Goal: Task Accomplishment & Management: Use online tool/utility

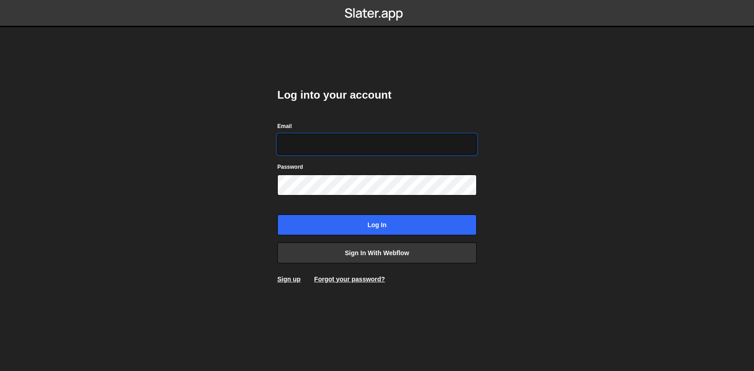
type input "[EMAIL_ADDRESS][DOMAIN_NAME]"
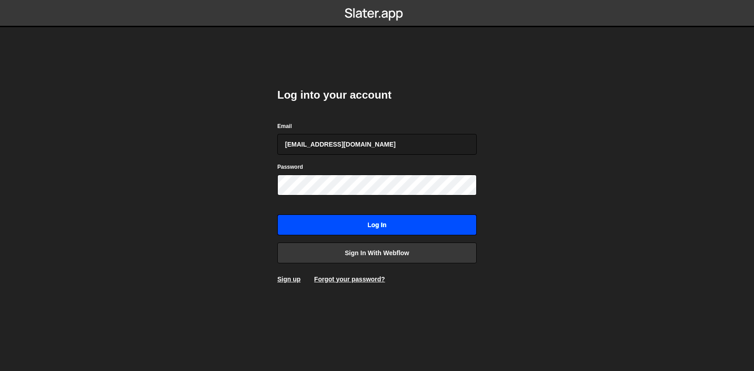
click at [346, 230] on input "Log in" at bounding box center [376, 225] width 199 height 21
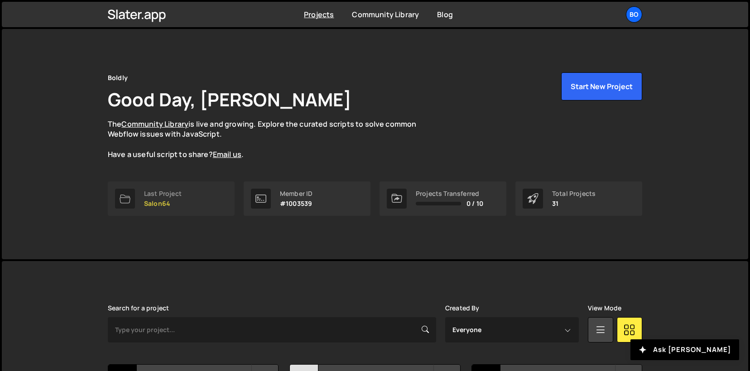
click at [197, 206] on link "Last Project Salon64" at bounding box center [171, 199] width 127 height 34
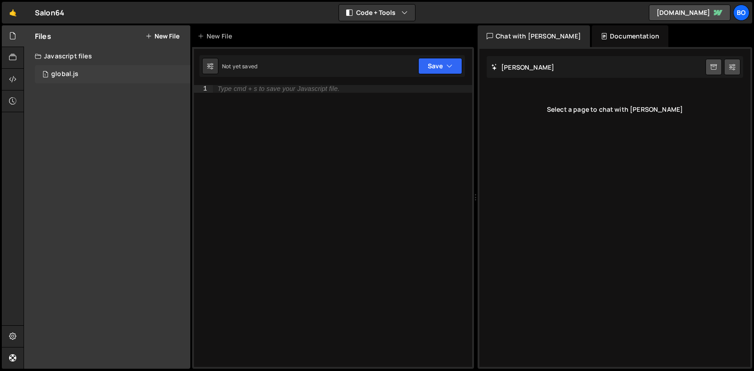
click at [96, 78] on div "1 global.js 0" at bounding box center [112, 74] width 155 height 18
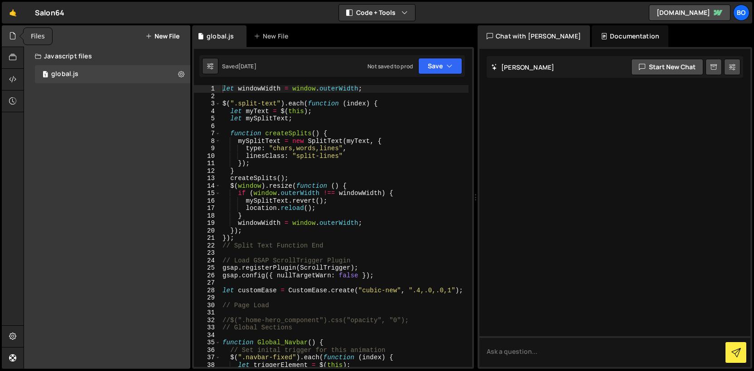
click at [10, 42] on div at bounding box center [13, 36] width 22 height 22
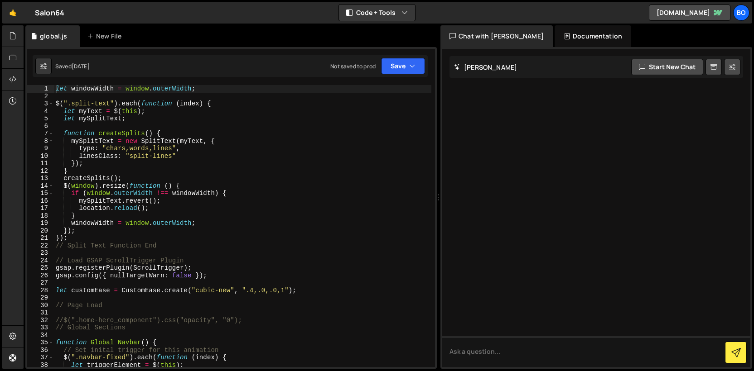
drag, startPoint x: 308, startPoint y: 196, endPoint x: 600, endPoint y: 168, distance: 292.6
click at [600, 168] on div "Files New File Javascript files 1 global.js 0 CSS files Copy share link Edit Fi…" at bounding box center [389, 197] width 730 height 344
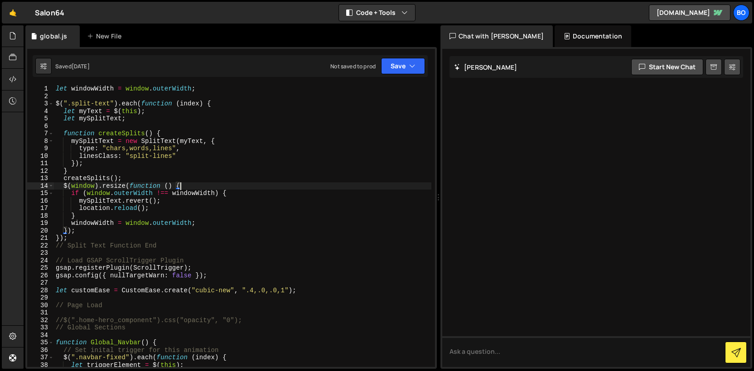
click at [258, 188] on div "let windowWidth = window . outerWidth ; $ ( ".split-text" ) . each ( function (…" at bounding box center [242, 233] width 377 height 297
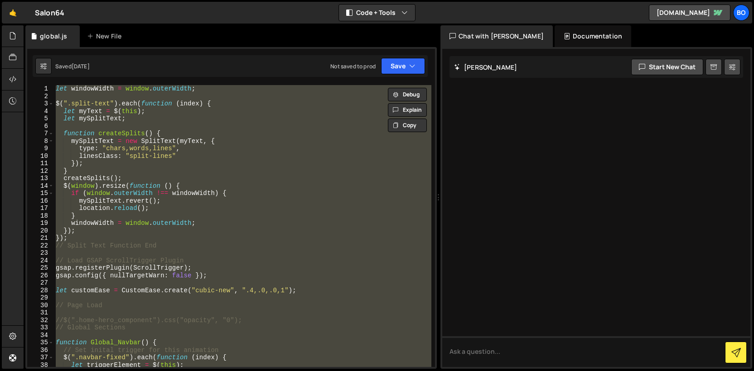
paste textarea "Global_Footer();"
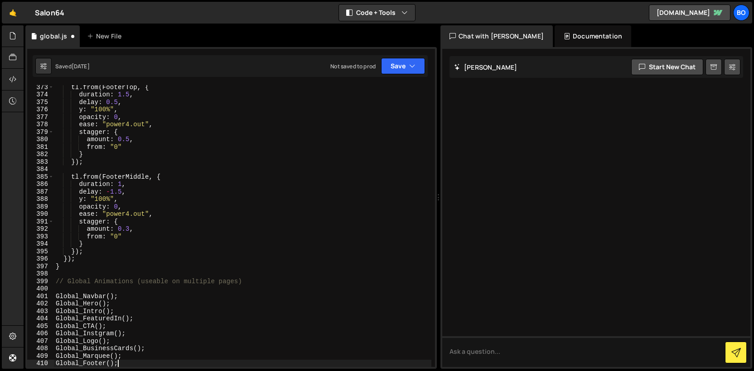
scroll to position [2804, 0]
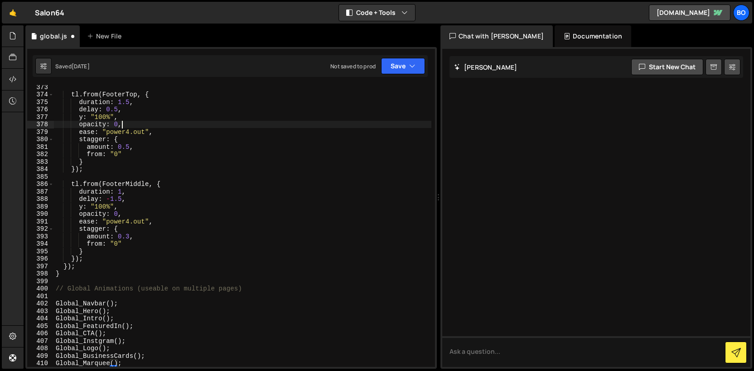
click at [242, 127] on div "tl . from ( FooterTop , { duration : 1.5 , delay : 0.5 , y : "100%" , opacity :…" at bounding box center [242, 231] width 377 height 297
type textarea "opacity: 0,"
click at [18, 34] on div at bounding box center [13, 36] width 22 height 22
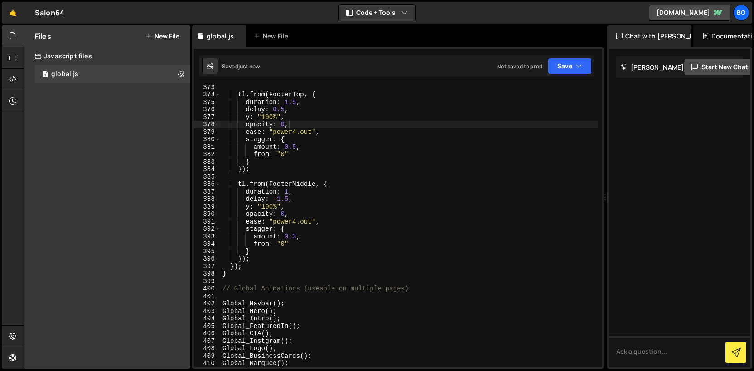
click at [166, 34] on button "New File" at bounding box center [162, 36] width 34 height 7
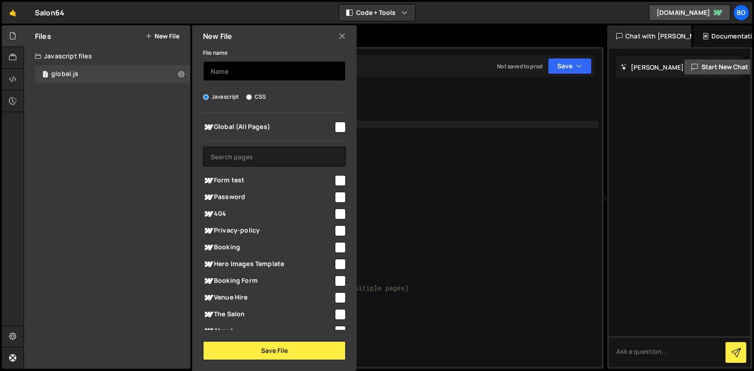
click at [289, 77] on input "text" at bounding box center [274, 71] width 143 height 20
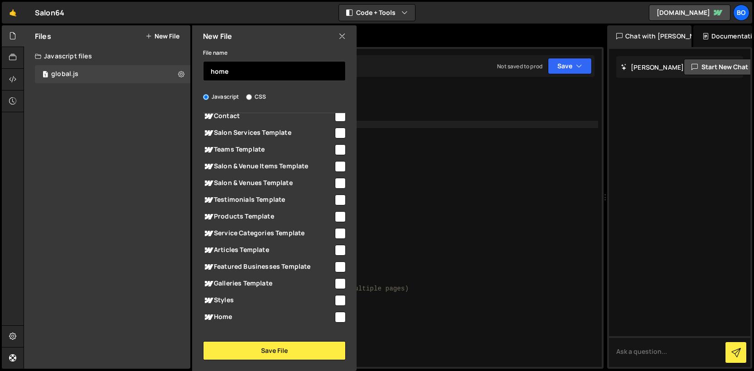
scroll to position [291, 0]
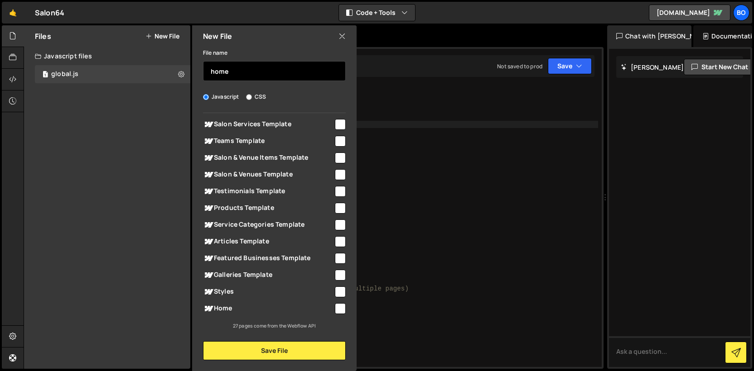
type input "home"
click at [335, 307] on input "checkbox" at bounding box center [340, 308] width 11 height 11
checkbox input "true"
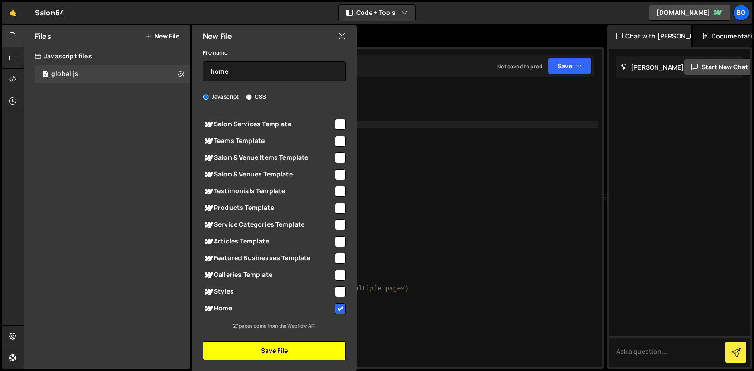
click at [299, 349] on button "Save File" at bounding box center [274, 351] width 143 height 19
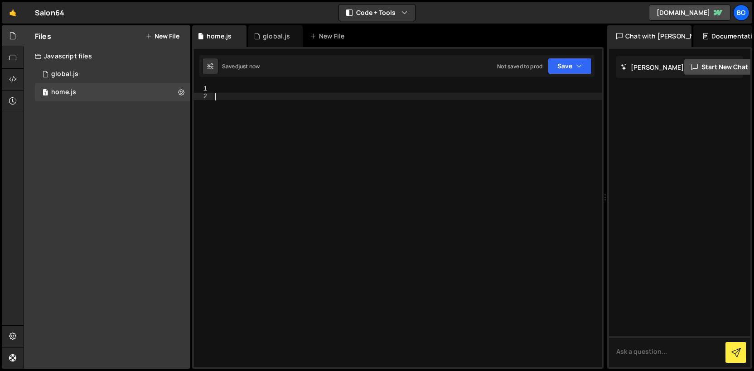
click at [398, 158] on div at bounding box center [407, 233] width 389 height 297
paste textarea "});"
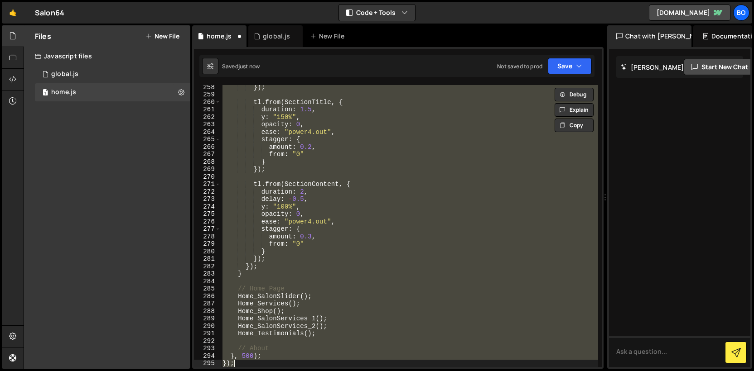
paste textarea
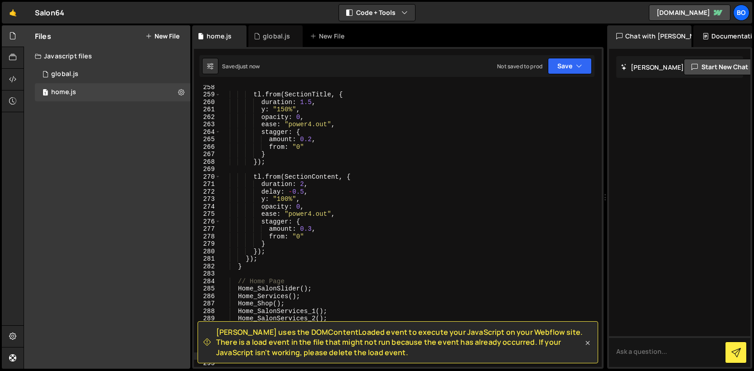
click at [588, 342] on icon at bounding box center [588, 343] width 4 height 4
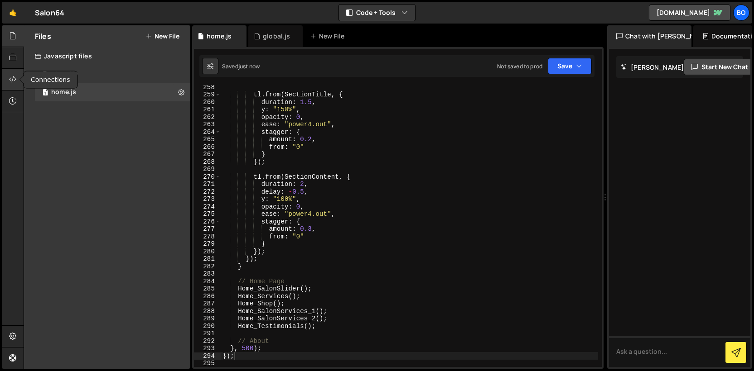
click at [10, 84] on icon at bounding box center [12, 79] width 7 height 10
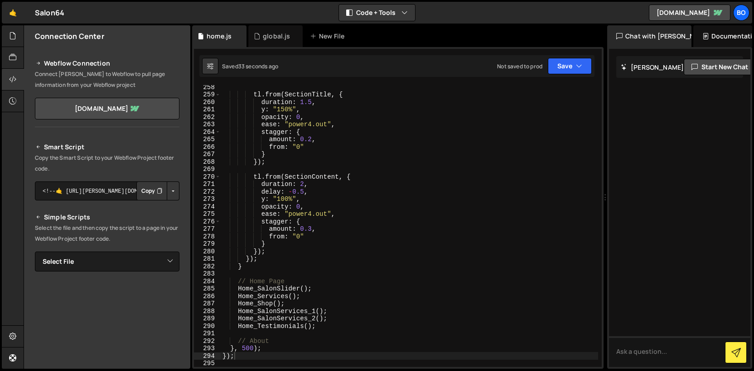
click at [147, 192] on button "Copy" at bounding box center [151, 191] width 31 height 19
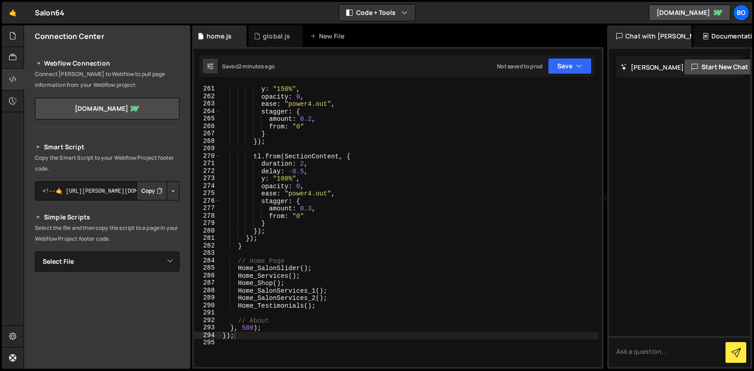
scroll to position [1943, 0]
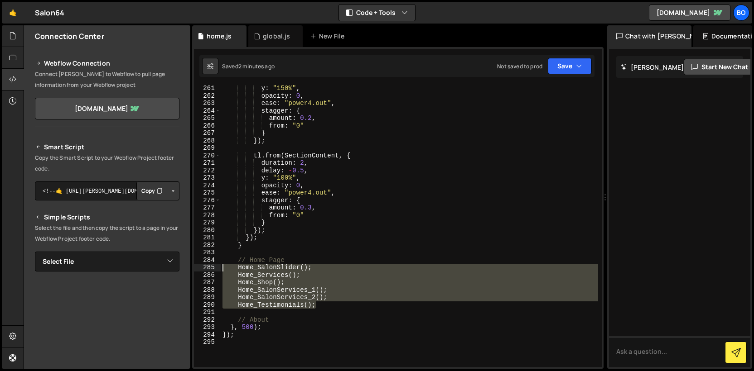
drag, startPoint x: 325, startPoint y: 307, endPoint x: 189, endPoint y: 269, distance: 141.2
click at [189, 268] on div "Files New File Javascript files 1 global.js 0 1 home.js 0 CSS files Copy share …" at bounding box center [389, 197] width 730 height 344
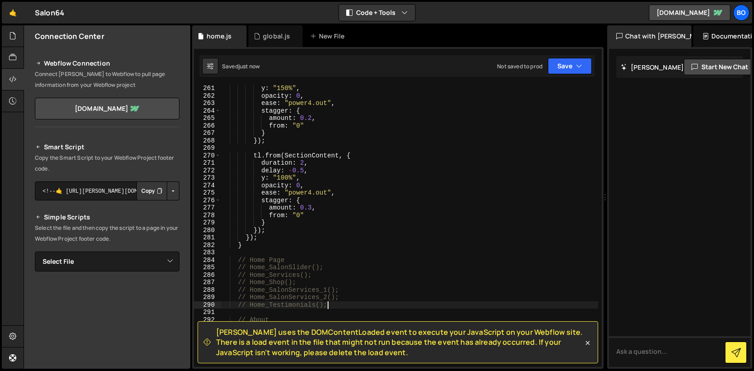
type textarea "// Home_Testimonials();"
click at [272, 40] on div "global.js" at bounding box center [276, 36] width 27 height 9
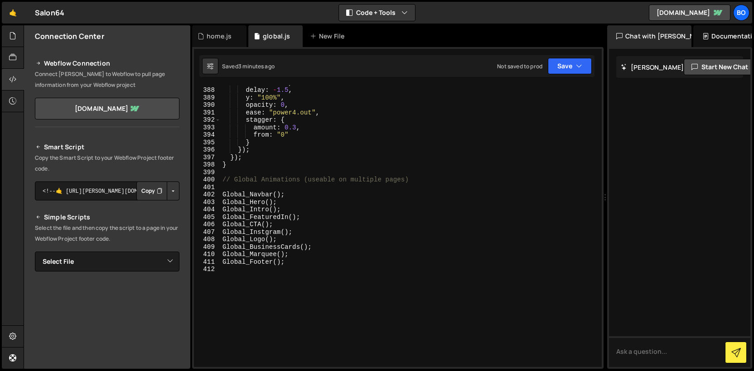
scroll to position [2914, 0]
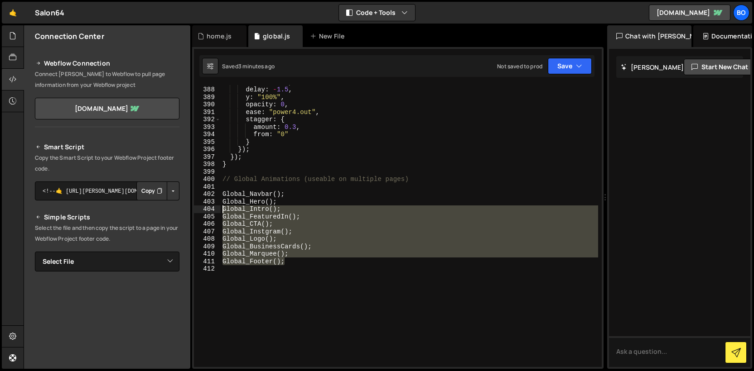
drag, startPoint x: 299, startPoint y: 264, endPoint x: 212, endPoint y: 207, distance: 103.5
click at [212, 207] on div "Global_Footer(); 387 388 389 390 391 392 393 394 395 396 397 398 399 400 401 40…" at bounding box center [398, 226] width 408 height 282
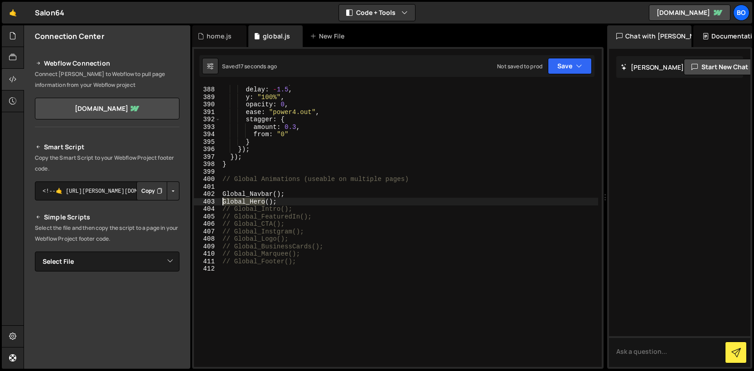
drag, startPoint x: 267, startPoint y: 201, endPoint x: 223, endPoint y: 201, distance: 43.9
click at [223, 201] on div "duration : 1 , delay : - 1.5 , y : "100%" , opacity : 0 , ease : "power4.out" ,…" at bounding box center [409, 226] width 377 height 297
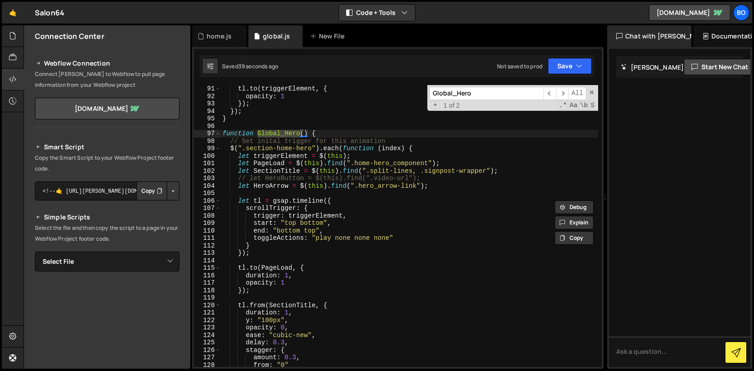
scroll to position [686, 0]
click at [433, 248] on div "tl . to ( triggerElement , { opacity : 1 }) ; }) ; } function Global_Hero ( ) {…" at bounding box center [409, 227] width 377 height 297
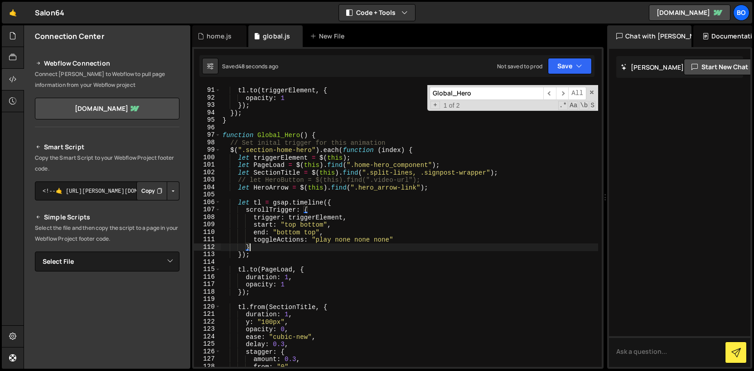
click at [347, 202] on div "tl . to ( triggerElement , { opacity : 1 }) ; }) ; } function Global_Hero ( ) {…" at bounding box center [409, 227] width 377 height 297
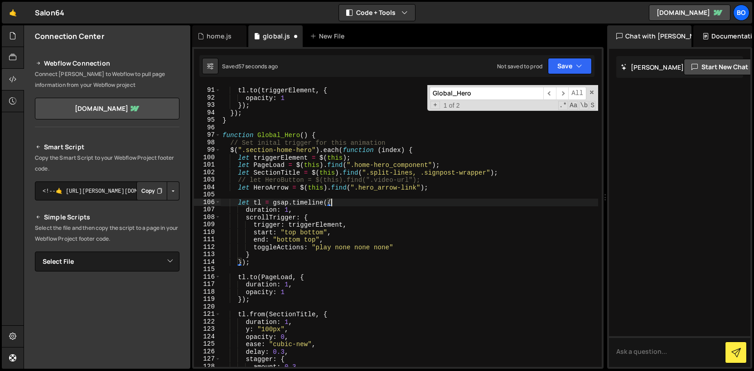
scroll to position [0, 7]
click at [289, 208] on div "tl . to ( triggerElement , { opacity : 1 }) ; }) ; } function Global_Hero ( ) {…" at bounding box center [409, 227] width 377 height 297
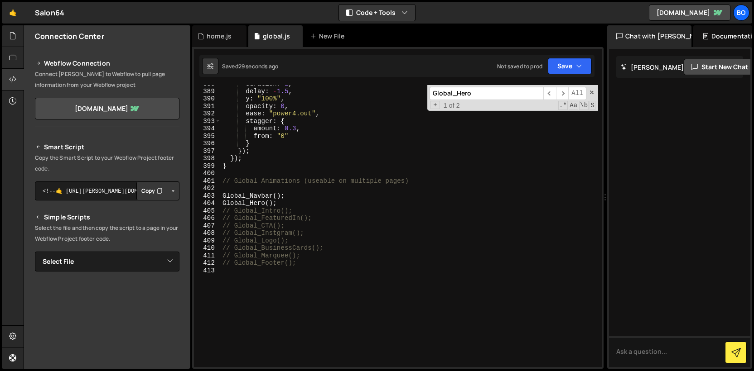
scroll to position [2918, 0]
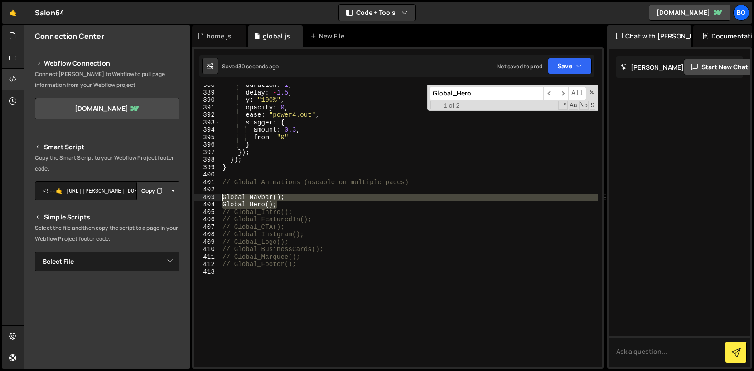
drag, startPoint x: 288, startPoint y: 202, endPoint x: 206, endPoint y: 198, distance: 82.1
click at [206, 198] on div "duration: 2, 388 389 390 391 392 393 394 395 396 397 398 399 400 401 402 403 40…" at bounding box center [398, 226] width 408 height 282
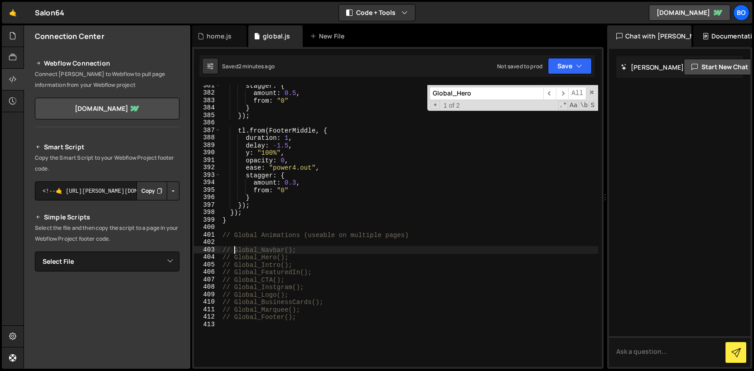
scroll to position [2874, 0]
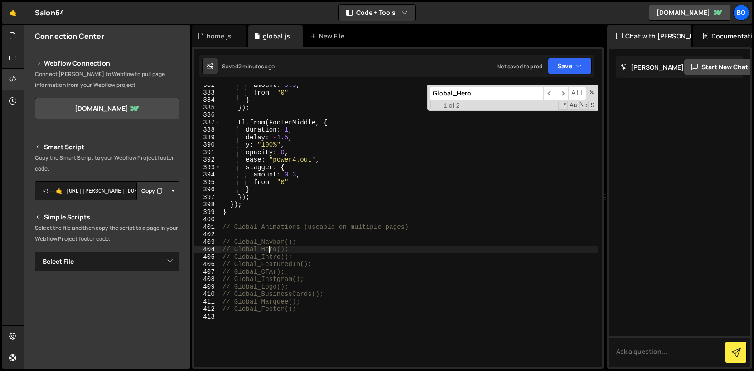
click at [270, 250] on div "amount : 0.5 , from : "0" } }) ; tl . from ( FooterMiddle , { duration : 1 , de…" at bounding box center [409, 230] width 377 height 297
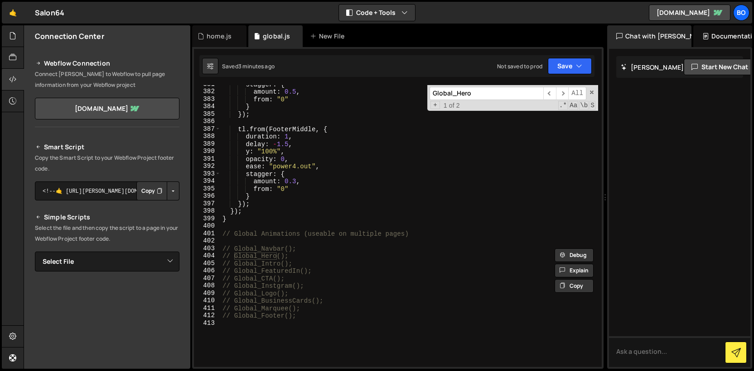
scroll to position [2867, 0]
drag, startPoint x: 294, startPoint y: 256, endPoint x: 204, endPoint y: 255, distance: 90.1
click at [204, 255] on div "// Global_Hero(); 381 382 383 384 385 386 387 388 389 390 391 392 393 394 395 3…" at bounding box center [398, 226] width 408 height 282
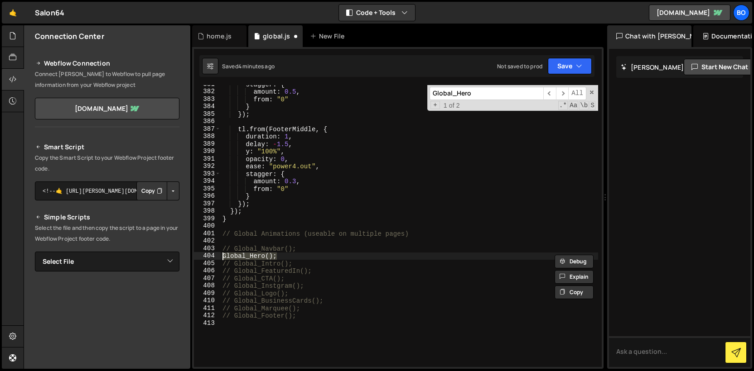
scroll to position [0, 3]
drag, startPoint x: 297, startPoint y: 249, endPoint x: 217, endPoint y: 251, distance: 80.2
click at [216, 251] on div "Global_Hero(); 381 382 383 384 385 386 387 388 389 390 391 392 393 394 395 396 …" at bounding box center [398, 226] width 408 height 282
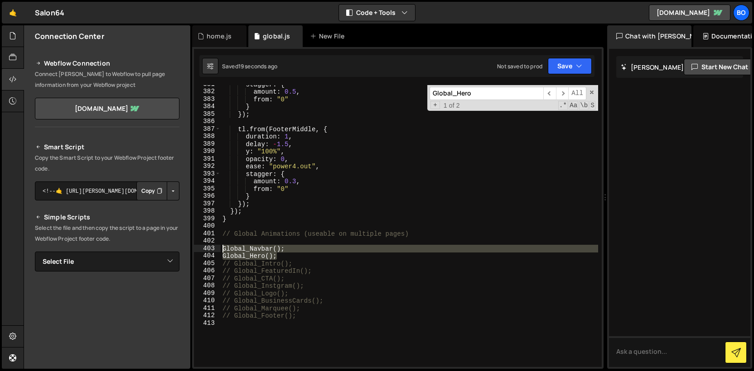
drag, startPoint x: 282, startPoint y: 255, endPoint x: 213, endPoint y: 251, distance: 68.5
click at [213, 251] on div "Global_Navbar(); 381 382 383 384 385 386 387 388 389 390 391 392 393 394 395 39…" at bounding box center [398, 226] width 408 height 282
click at [247, 259] on div "stagger : { amount : 0.5 , from : "0" } }) ; tl . from ( FooterMiddle , { durat…" at bounding box center [409, 229] width 377 height 297
click at [247, 260] on div "stagger : { amount : 0.5 , from : "0" } }) ; tl . from ( FooterMiddle , { durat…" at bounding box center [409, 229] width 377 height 297
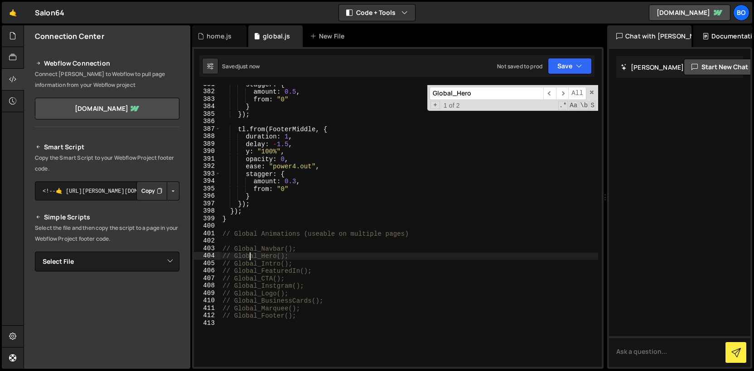
click at [248, 258] on div "stagger : { amount : 0.5 , from : "0" } }) ; tl . from ( FooterMiddle , { durat…" at bounding box center [409, 229] width 377 height 297
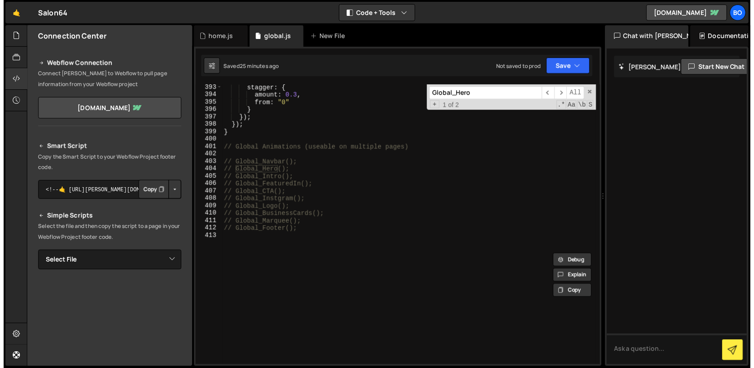
scroll to position [2953, 0]
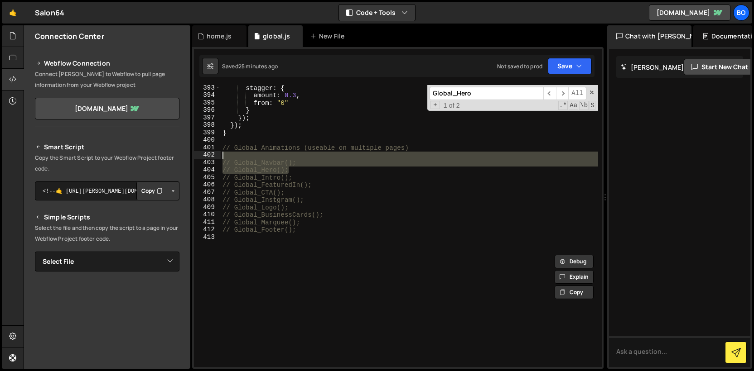
drag, startPoint x: 295, startPoint y: 171, endPoint x: 195, endPoint y: 157, distance: 101.1
click at [195, 157] on div "// Global_Hero(); 393 394 395 396 397 398 399 400 401 402 403 404 405 406 407 4…" at bounding box center [398, 226] width 408 height 282
type textarea "Global_Navbar();"
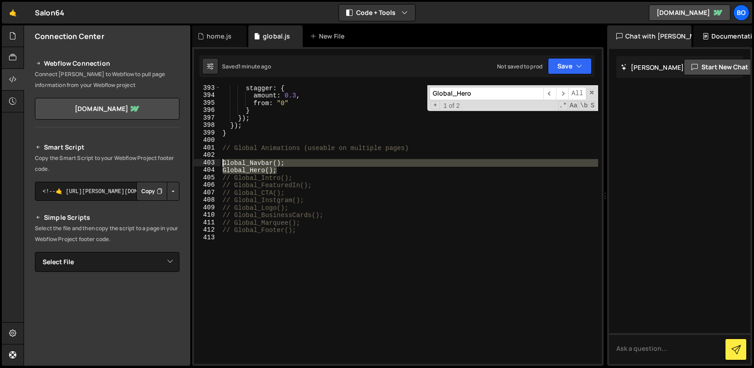
drag, startPoint x: 286, startPoint y: 171, endPoint x: 205, endPoint y: 161, distance: 81.6
click at [205, 161] on div "393 394 395 396 397 398 399 400 401 402 403 404 405 406 407 408 409 410 411 412…" at bounding box center [398, 224] width 408 height 279
type textarea "// Global_Navbar();"
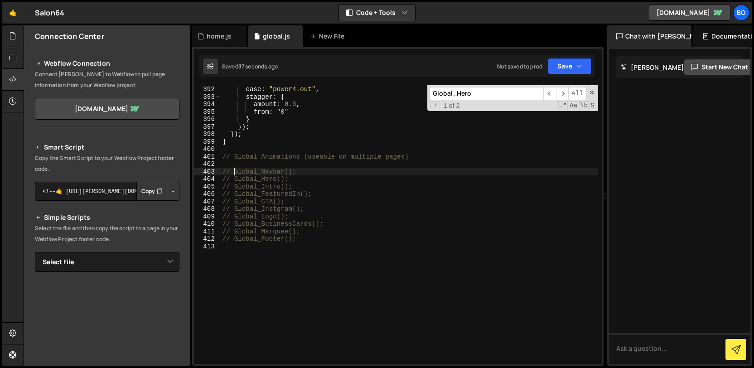
scroll to position [2944, 0]
click at [218, 39] on div "home.js" at bounding box center [219, 36] width 25 height 9
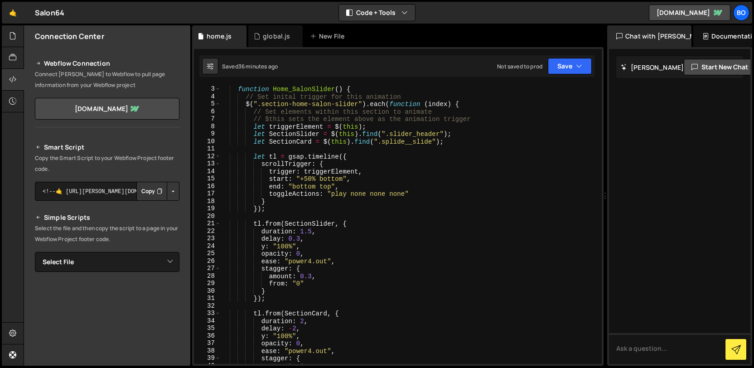
scroll to position [0, 0]
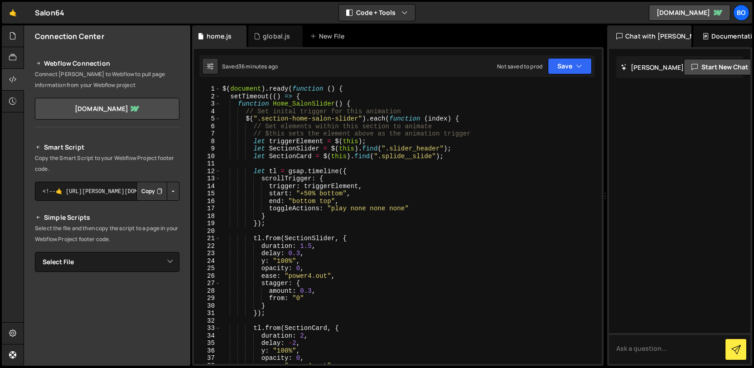
click at [378, 102] on div "$ ( document ) . ready ( function ( ) { setTimeout (( ) => { function Home_Salo…" at bounding box center [409, 232] width 377 height 294
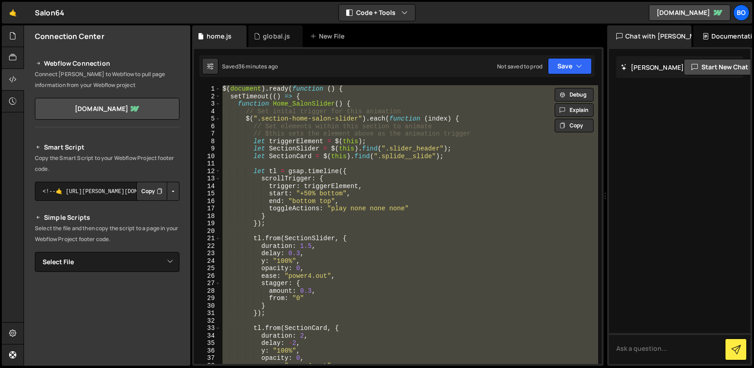
type textarea "// });"
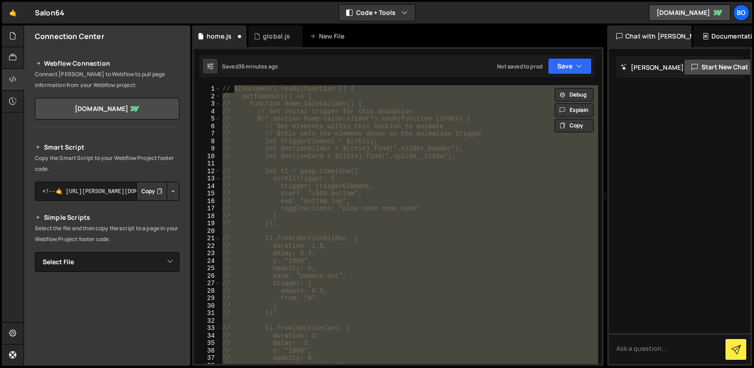
scroll to position [2058, 0]
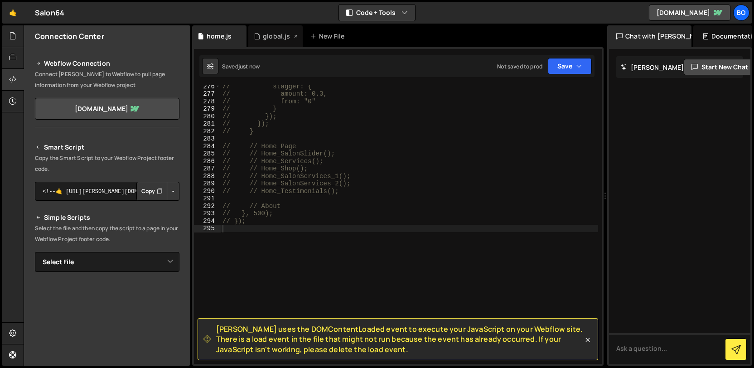
click at [277, 41] on div "global.js" at bounding box center [275, 36] width 54 height 22
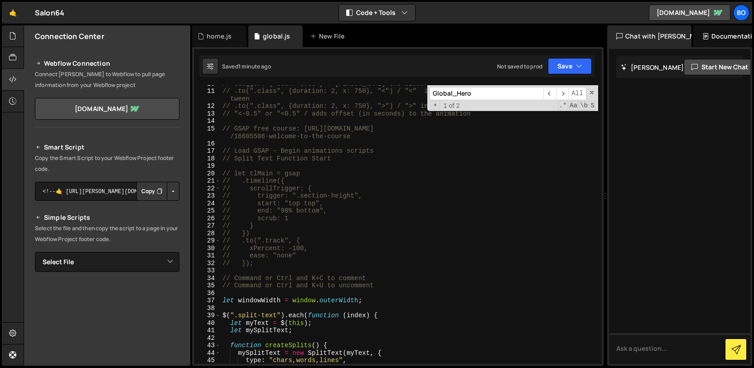
scroll to position [0, 0]
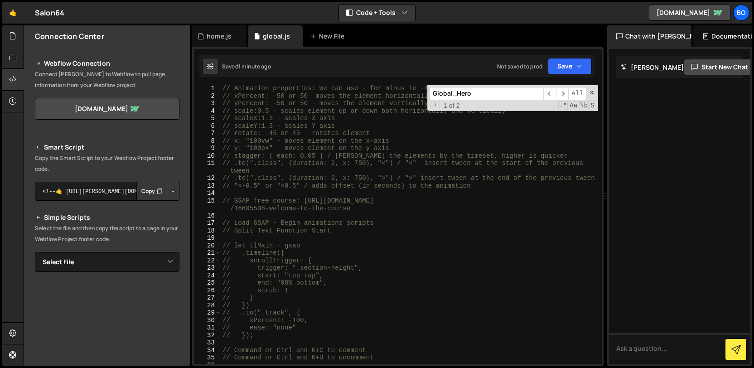
click at [395, 298] on div "// Animation properties: We can use - for minus ie -45 on xPercent, Ypercent, r…" at bounding box center [409, 232] width 377 height 294
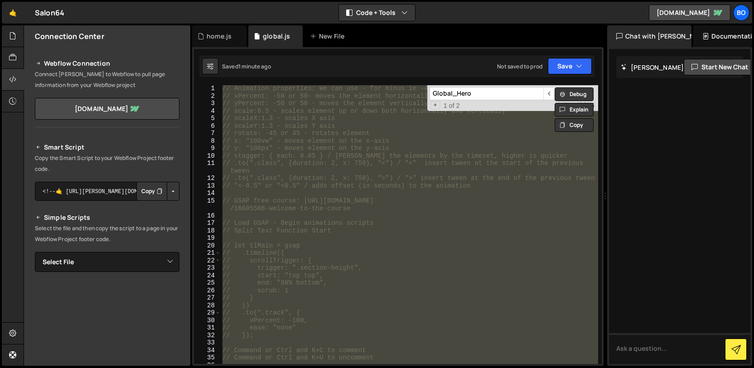
type textarea "// // Global_Footer();"
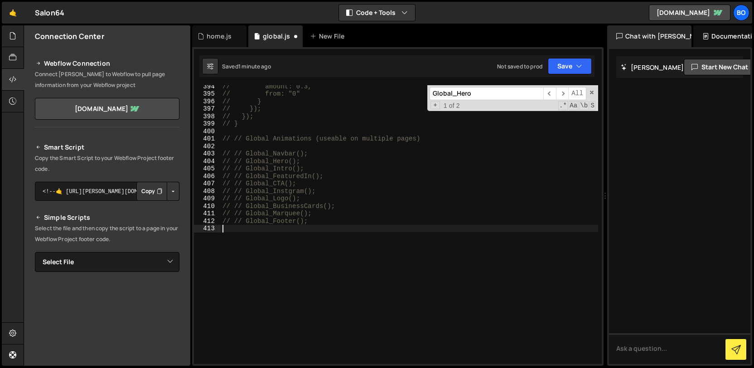
scroll to position [2970, 0]
click at [7, 44] on div at bounding box center [13, 36] width 22 height 22
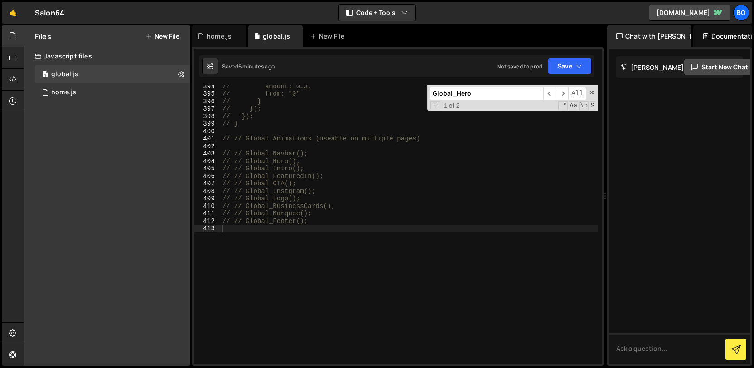
click at [152, 39] on button "New File" at bounding box center [162, 36] width 34 height 7
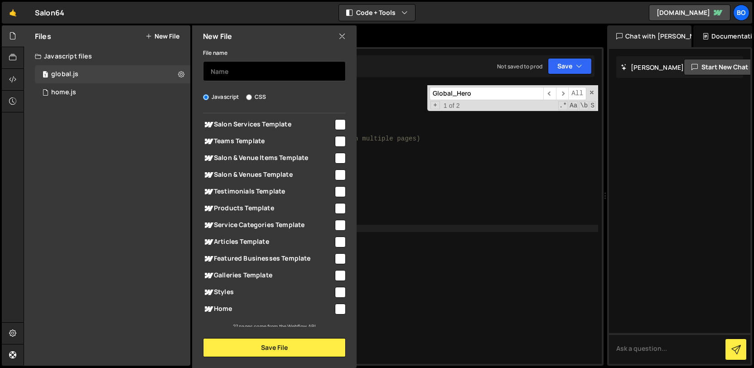
click at [232, 75] on input "text" at bounding box center [274, 71] width 143 height 20
type input "sliders"
click at [338, 308] on input "checkbox" at bounding box center [340, 308] width 11 height 11
checkbox input "true"
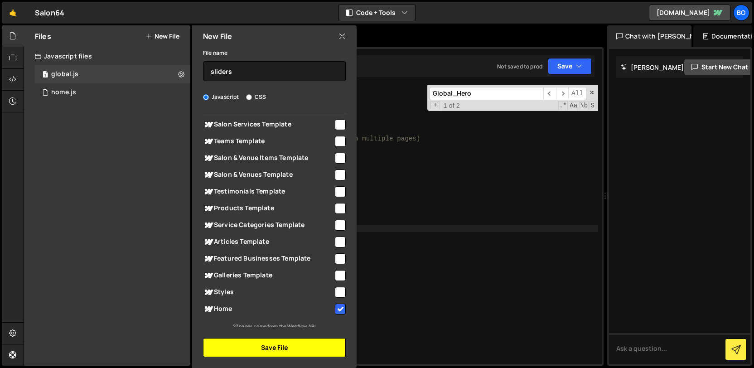
click at [325, 343] on button "Save File" at bounding box center [274, 347] width 143 height 19
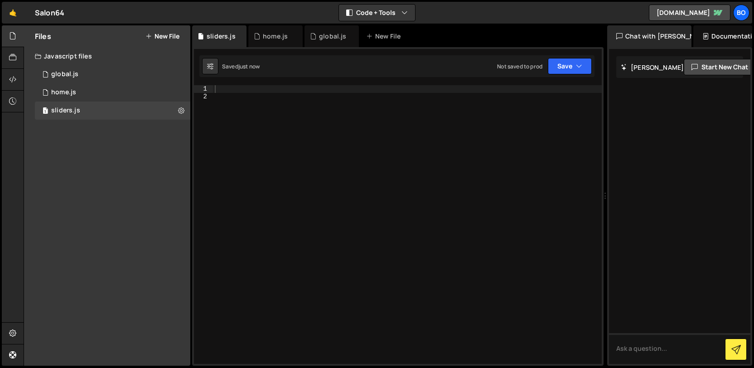
click at [321, 220] on div at bounding box center [407, 232] width 389 height 294
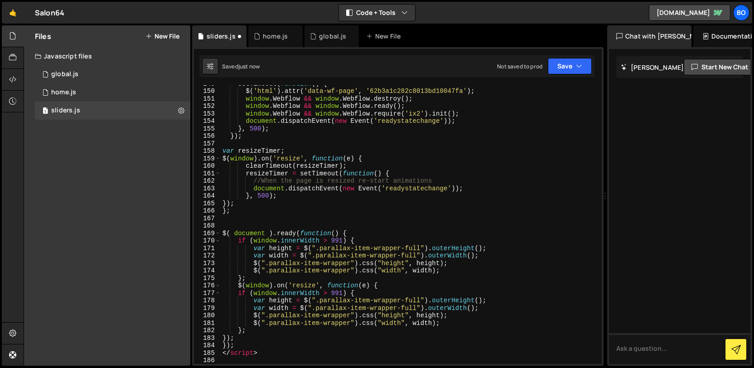
scroll to position [1119, 0]
click at [6, 41] on div at bounding box center [13, 36] width 22 height 22
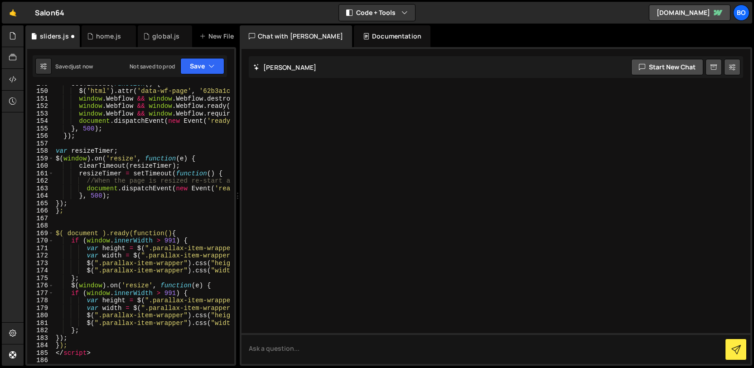
drag, startPoint x: 436, startPoint y: 197, endPoint x: 399, endPoint y: 197, distance: 37.1
click at [399, 197] on div "Files New File Javascript files 1 global.js 0 1 home.js 0 1 sliders.js 0 CSS fi…" at bounding box center [389, 195] width 730 height 341
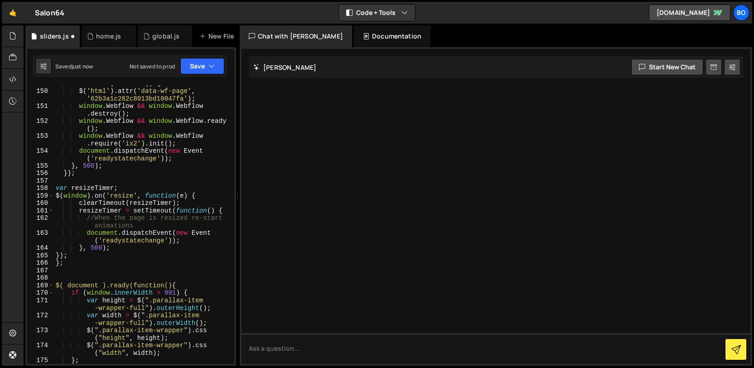
scroll to position [1216, 0]
click at [727, 67] on button at bounding box center [732, 67] width 16 height 16
select select "chat"
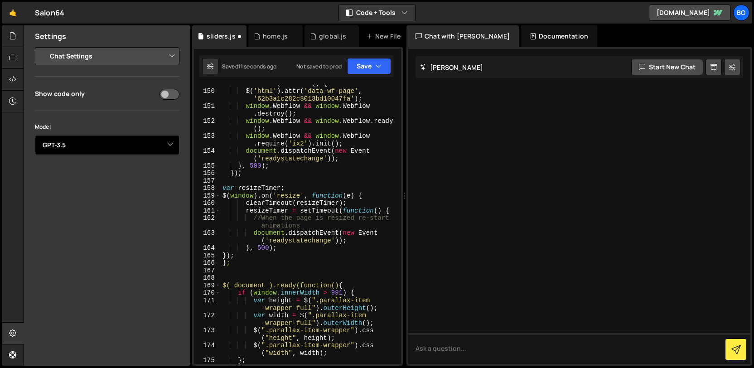
click at [110, 143] on select "Select Model GPT-3.5 GPT-4o mini GPT-4o (Pro) GPT-4.1 (Pro)" at bounding box center [107, 145] width 144 height 20
select select "gpt-4.1"
click at [468, 344] on textarea at bounding box center [579, 348] width 342 height 31
paste textarea "<script src="https://cdn.jsdelivr.net/npm/@splidejs/splide@3.2.2/dist/js/splide…"
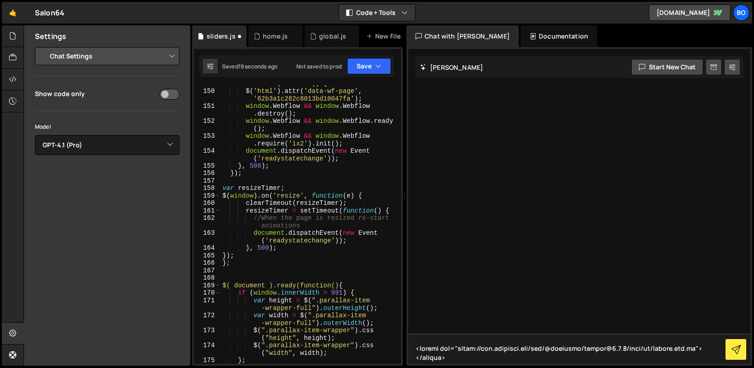
scroll to position [1523, 0]
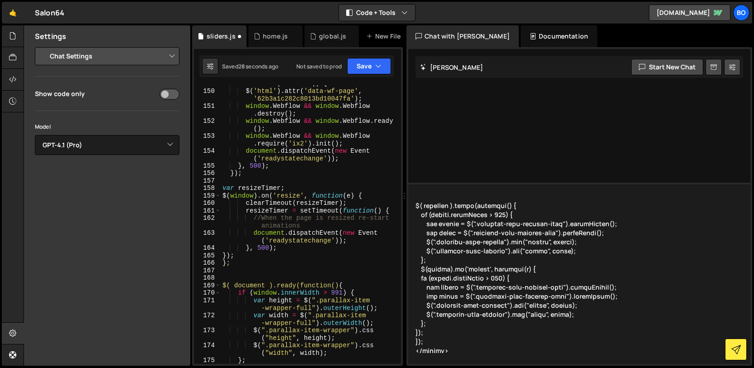
type textarea "<script src="https://cdn.jsdelivr.net/npm/@splidejs/splide@3.2.2/dist/js/splide…"
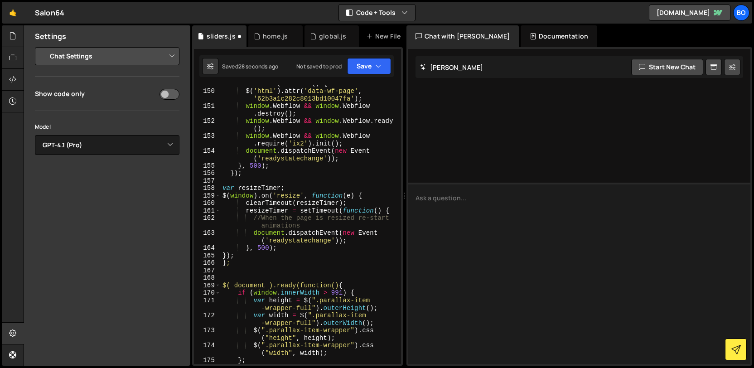
scroll to position [0, 0]
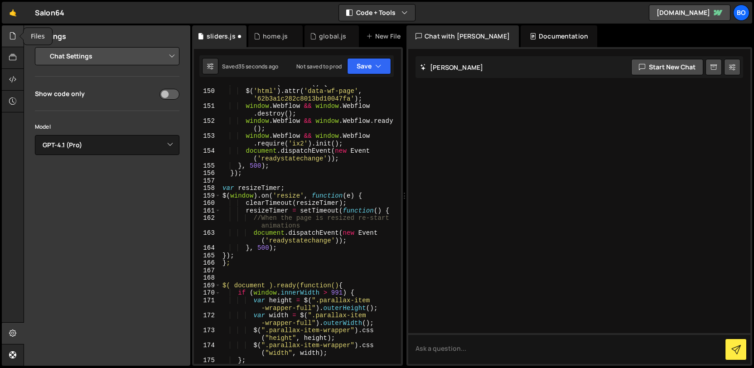
click at [13, 45] on div at bounding box center [13, 36] width 22 height 22
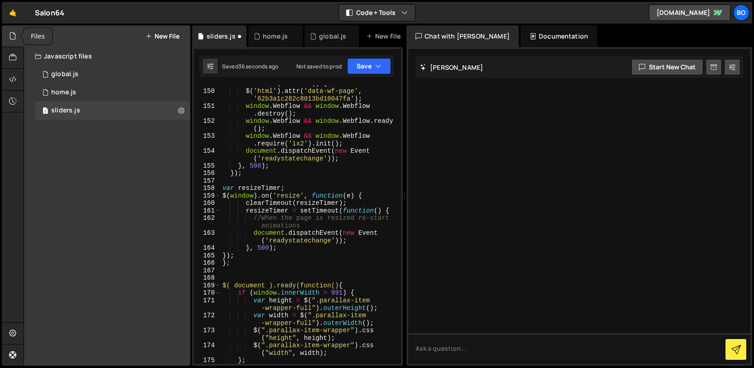
click at [13, 45] on div at bounding box center [13, 36] width 22 height 22
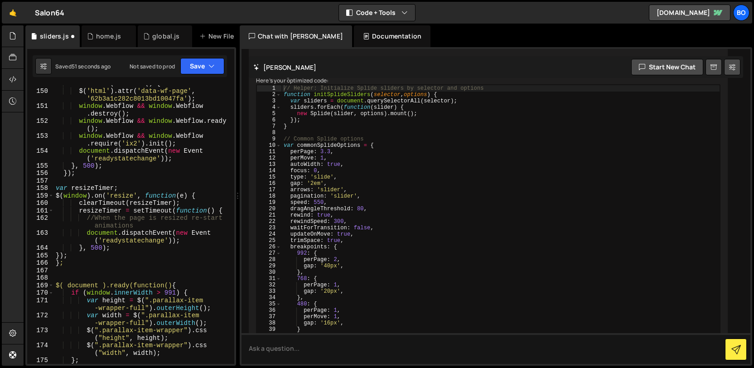
scroll to position [1571, 0]
type textarea "perMove: 1,"
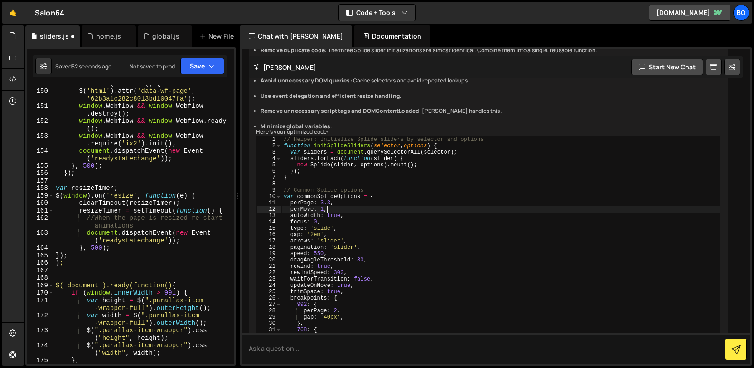
scroll to position [1517, 0]
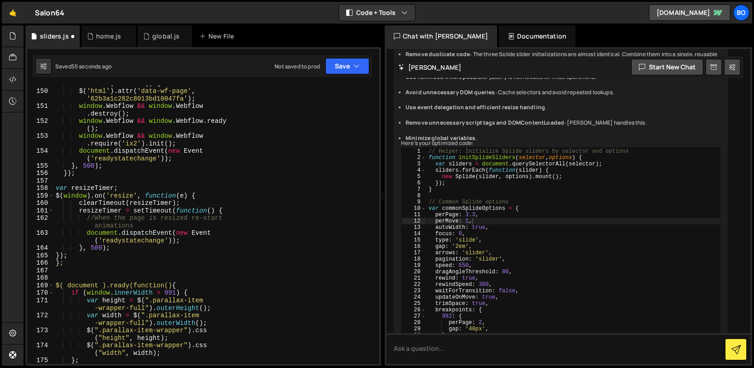
drag, startPoint x: 237, startPoint y: 193, endPoint x: 544, endPoint y: 166, distance: 307.9
click at [544, 166] on div "Files New File Javascript files 1 global.js 0 1 home.js 0 1 sliders.js 0 CSS fi…" at bounding box center [389, 195] width 730 height 341
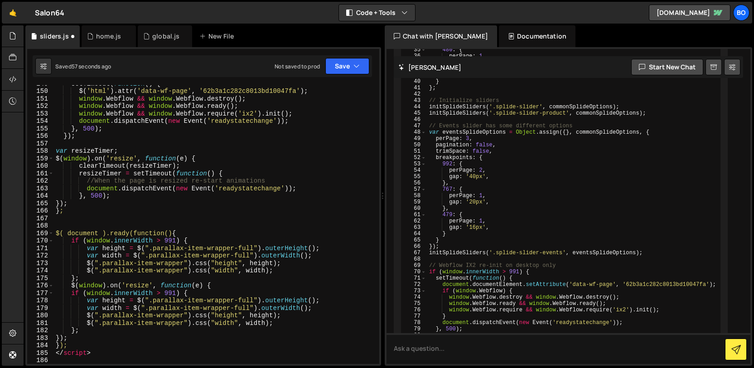
scroll to position [2210, 0]
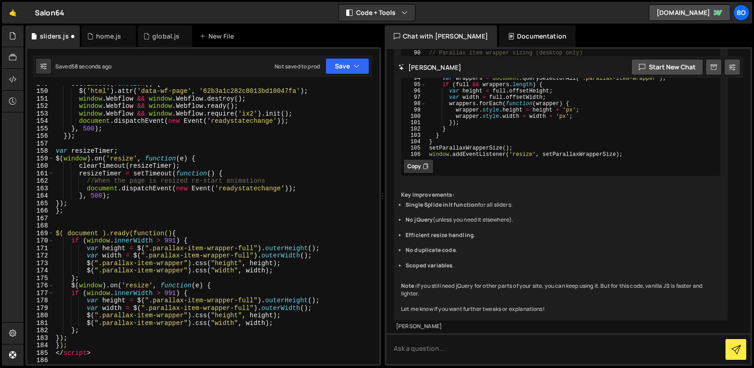
click at [414, 170] on button "Copy" at bounding box center [418, 166] width 30 height 14
type textarea "document.dispatchEvent(new Event('readystatechange'));"
click at [333, 192] on div "setTimeout ( function ( ) { $ ( 'html' ) . attr ( 'data-wf-page' , '62b3a1c282c…" at bounding box center [215, 227] width 322 height 294
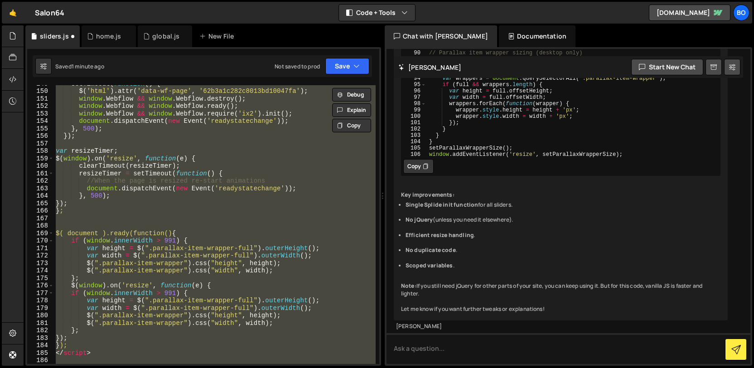
paste textarea "window.addEventListener('resize', setParallaxWrapperSize);"
type textarea "window.addEventListener('resize', setParallaxWrapperSize);"
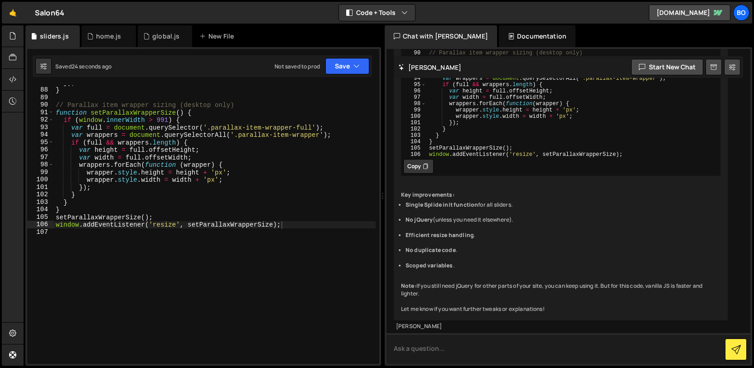
click at [467, 344] on textarea at bounding box center [568, 348] width 364 height 31
paste textarea "splide.min.js:8 Uncaught Error: [splide] A track/list element is missing. at Q …"
type textarea "splide.min.js:8 Uncaught Error: [splide] A track/list element is missing. at Q …"
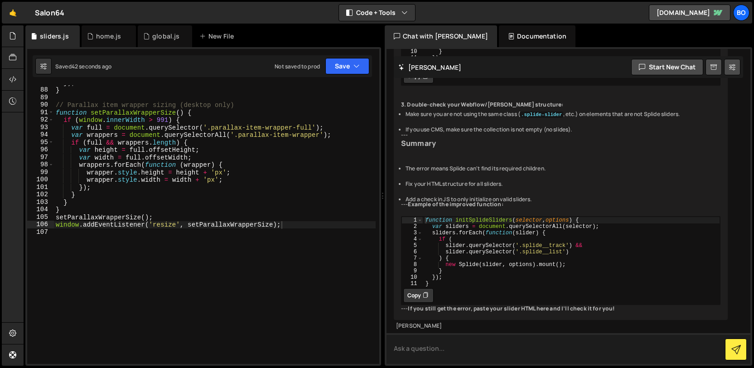
scroll to position [3090, 0]
paste textarea "<main class="main-wrapper"><header class="navbar-fixed" style=""><div id="topBa…"
type textarea "<main class="main-wrapper"><header class="navbar-fixed" style=""><div id="topBa…"
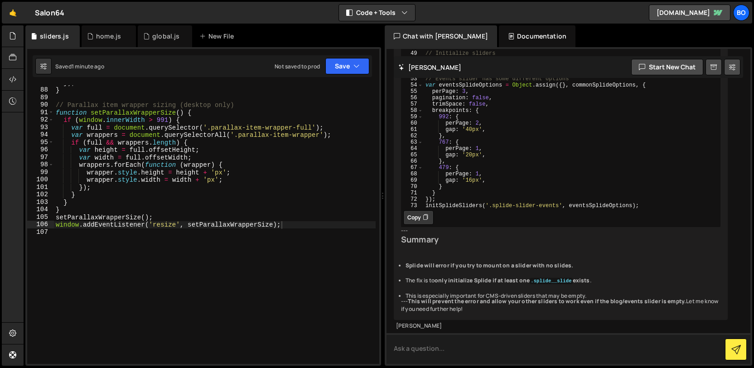
scroll to position [7343, 0]
type textarea "Update"
click at [286, 270] on div "}) ; } // Parallax item wrapper sizing (desktop only) function setParallaxWrapp…" at bounding box center [215, 226] width 322 height 294
type textarea "window.addEventListener('resize', setParallaxWrapperSize);"
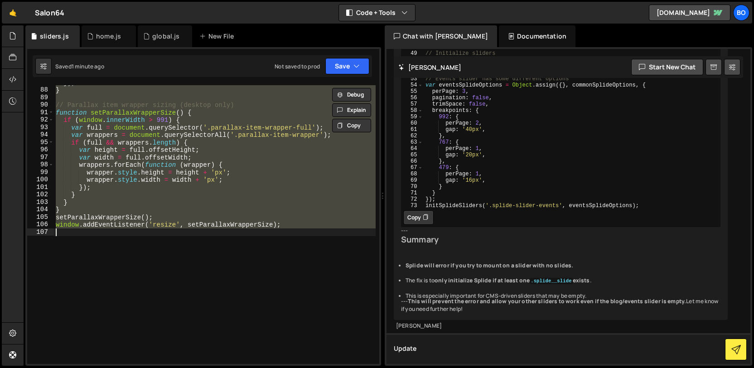
click at [427, 351] on textarea "Update" at bounding box center [568, 348] width 364 height 31
paste textarea "// Helper: Initialize Splide sliders by selector and options function initSplid…"
type textarea "Update with my script // Helper: Initialize Splide sliders by selector and opti…"
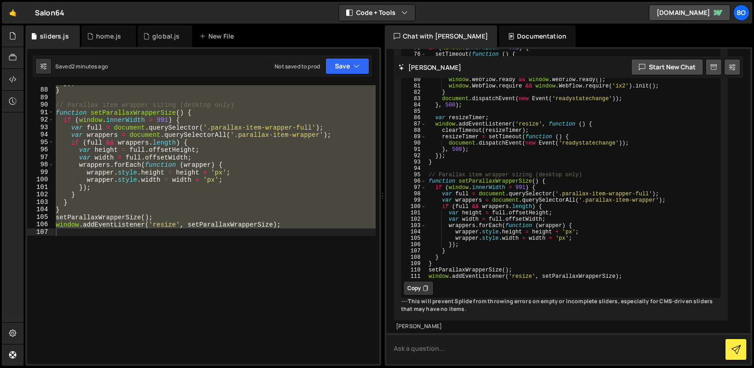
scroll to position [9572, 0]
click at [423, 284] on icon at bounding box center [425, 288] width 5 height 9
click at [319, 268] on div "}) ; } // Parallax item wrapper sizing (desktop only) function setParallaxWrapp…" at bounding box center [215, 224] width 322 height 279
paste textarea
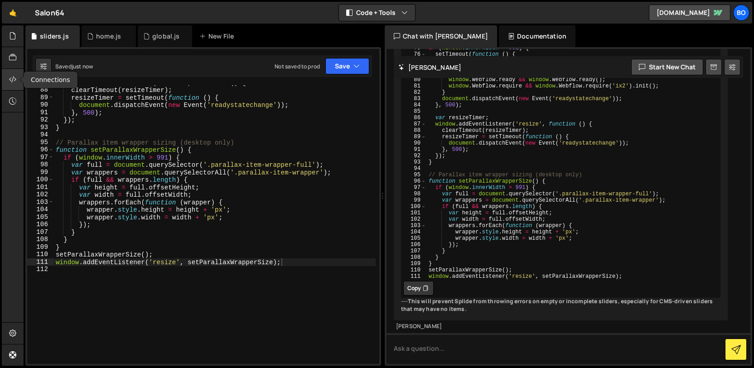
click at [18, 83] on div at bounding box center [13, 80] width 22 height 22
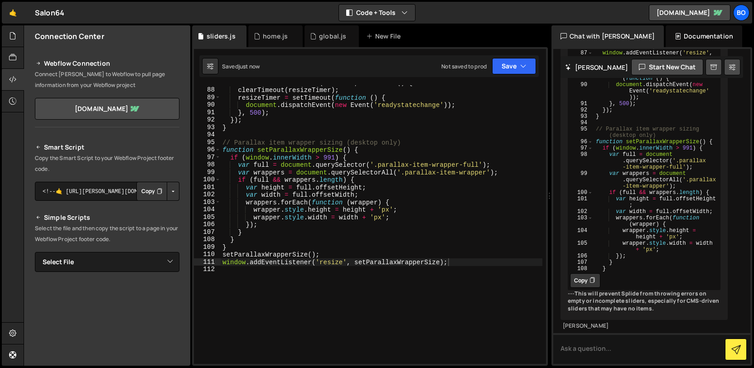
click at [145, 190] on button "Copy" at bounding box center [151, 191] width 31 height 19
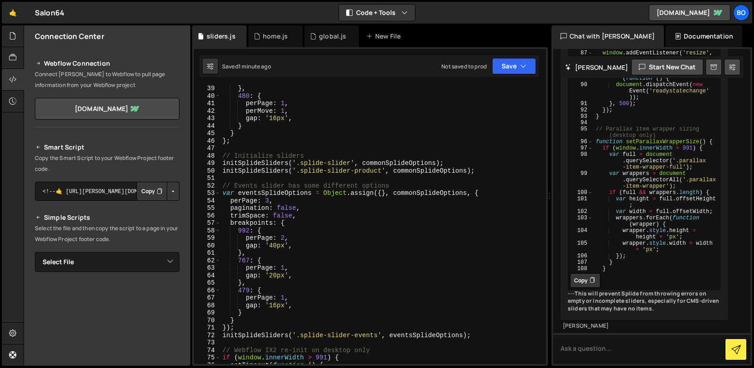
scroll to position [284, 0]
click at [308, 264] on div "gap : '20px' , } , 480 : { perPage : 1 , perMove : 1 , gap : '16px' , } } } ; /…" at bounding box center [382, 225] width 322 height 294
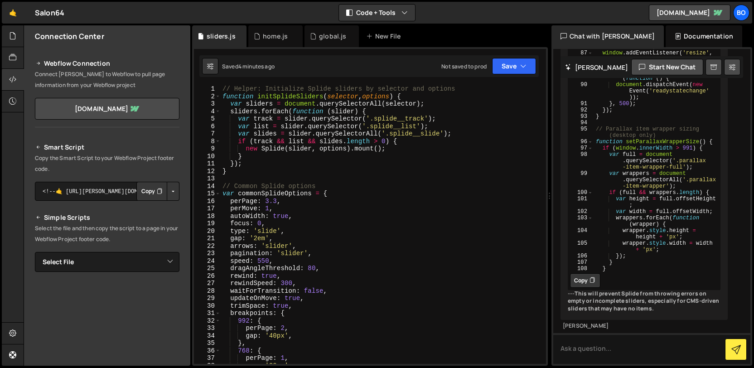
scroll to position [0, 0]
click at [361, 234] on div "// Helper: Initialize Splide sliders by selector and options function initSplid…" at bounding box center [382, 232] width 322 height 294
type textarea "window.addEventListener('resize', setParallaxWrapperSize);"
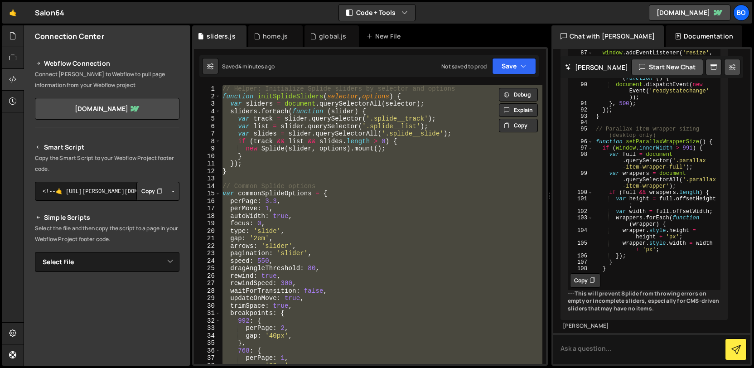
paste textarea
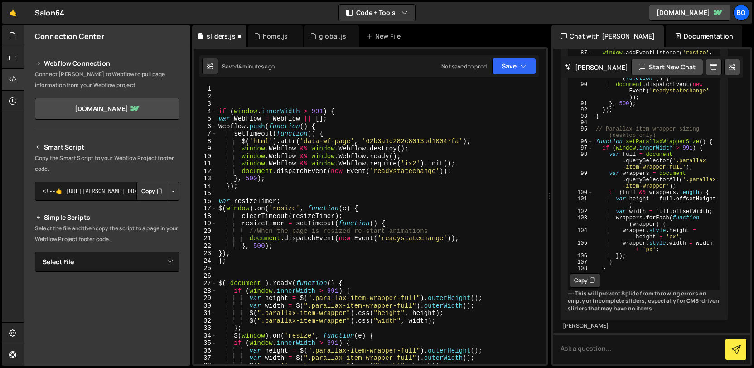
click at [232, 92] on div "if ( window . innerWidth > 991 ) { var Webflow = Webflow || [ ] ; Webflow . pus…" at bounding box center [380, 232] width 326 height 294
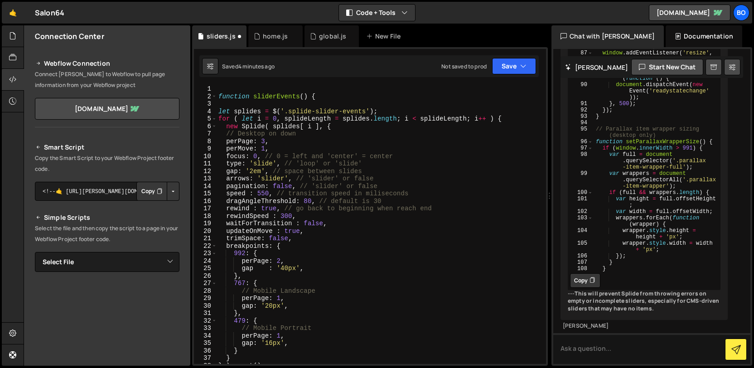
click at [231, 91] on div "function sliderEvents ( ) { let splides = $ ( '.splide-slider-events' ) ; for (…" at bounding box center [380, 232] width 326 height 294
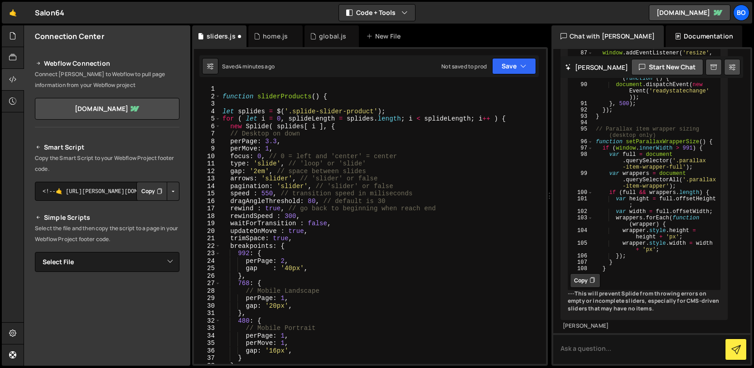
click at [226, 88] on div "function sliderProducts ( ) { let splides = $ ( '.splide-slider-product' ) ; fo…" at bounding box center [382, 232] width 322 height 294
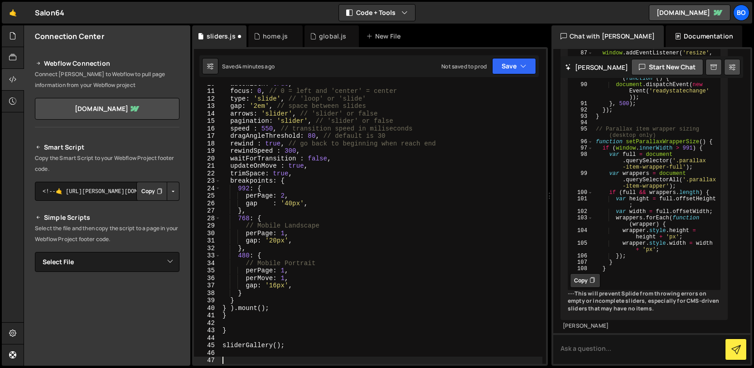
scroll to position [72, 0]
click at [451, 129] on div "autoWidth : true , focus : 0 , // 0 = left and 'center' = center type : 'slide'…" at bounding box center [382, 227] width 322 height 294
type textarea "dragAngleThreshold: 80, // default is 30"
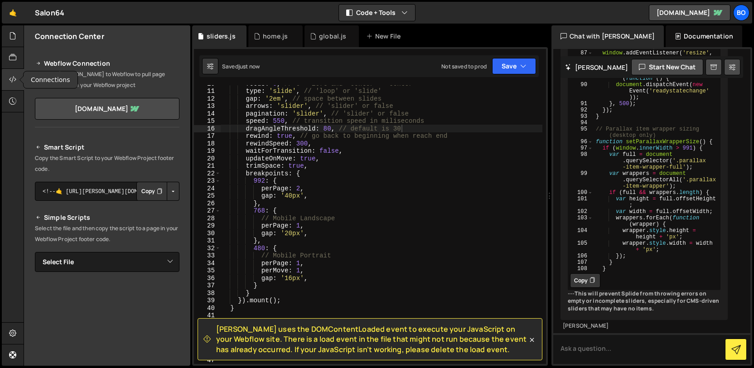
click at [7, 83] on div at bounding box center [13, 80] width 22 height 22
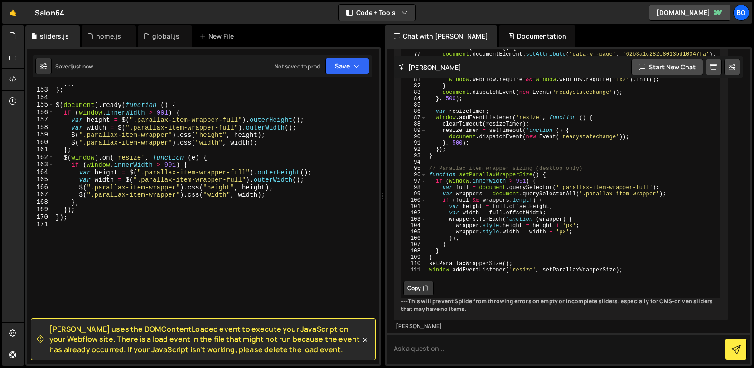
scroll to position [1135, 0]
click at [366, 341] on icon at bounding box center [365, 339] width 4 height 4
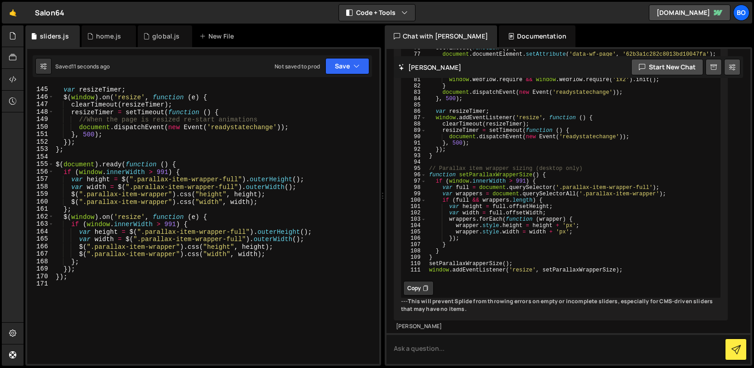
scroll to position [1075, 0]
